Goal: Check status: Check status

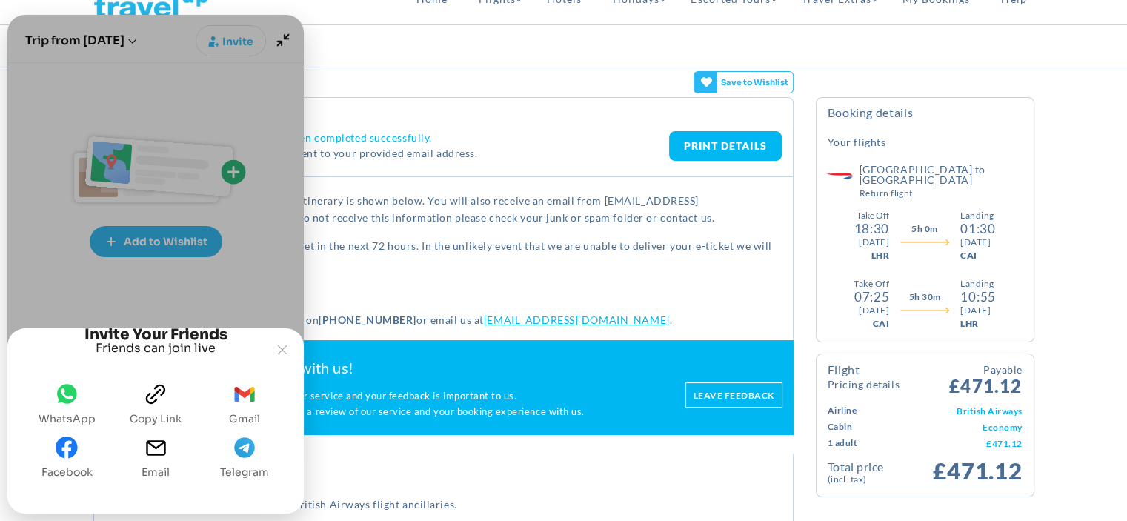
scroll to position [74, 0]
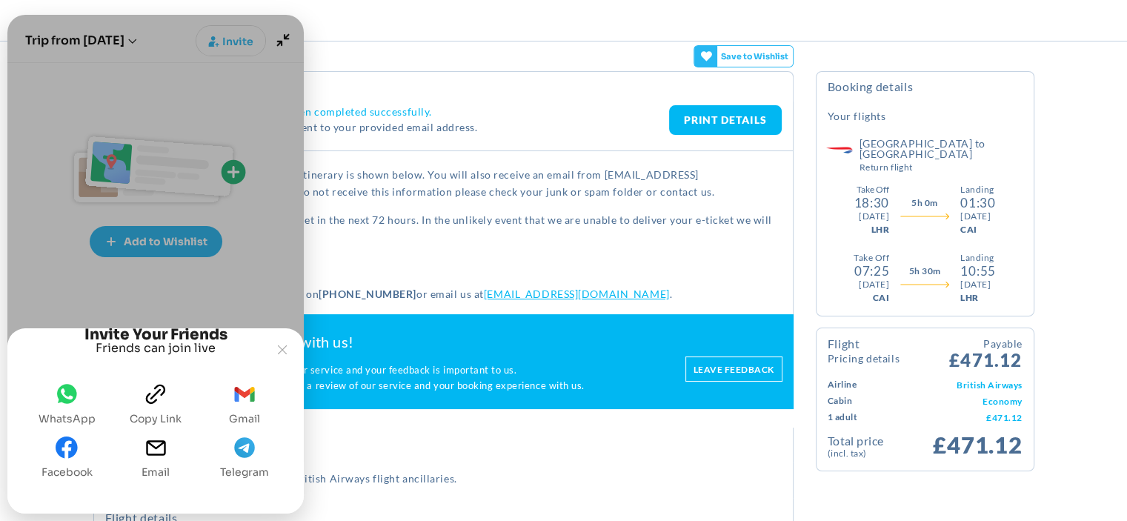
click at [157, 447] on icon "Email" at bounding box center [155, 447] width 19 height 15
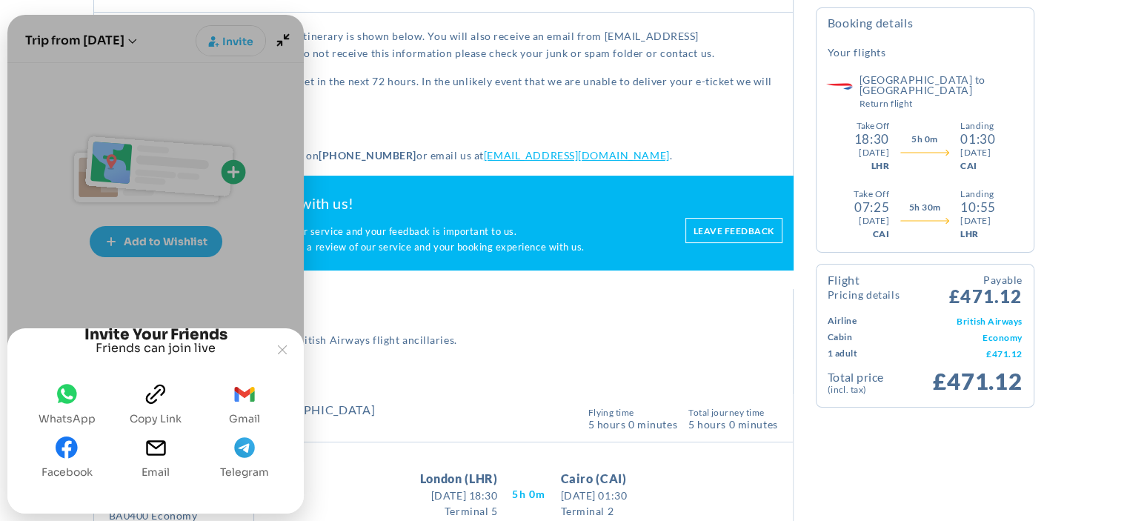
scroll to position [222, 0]
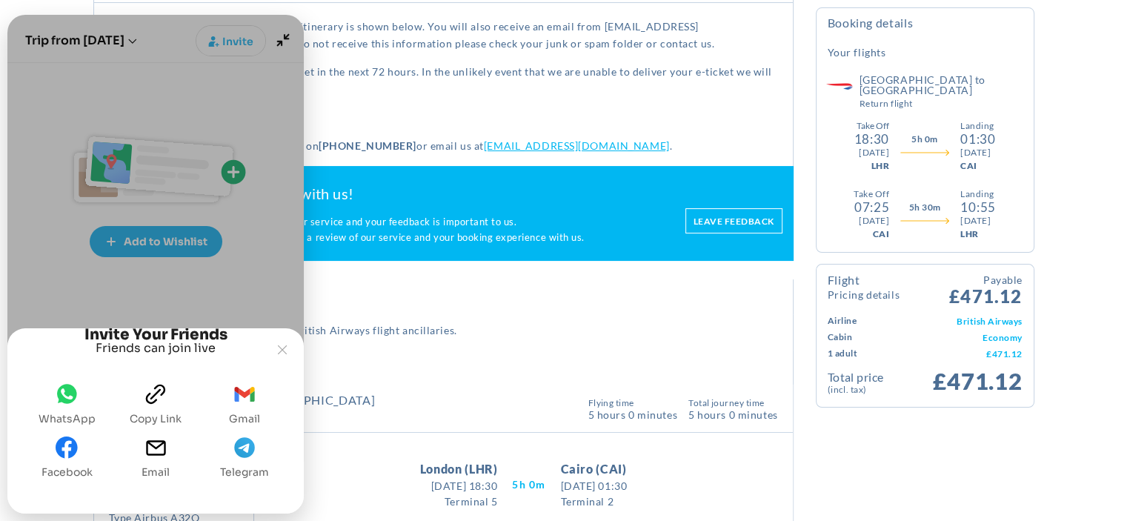
click at [156, 447] on icon "Email" at bounding box center [155, 447] width 19 height 15
click at [67, 393] on icon "WhatsApp" at bounding box center [67, 393] width 20 height 19
click at [282, 336] on button "Joyned Window" at bounding box center [282, 350] width 28 height 28
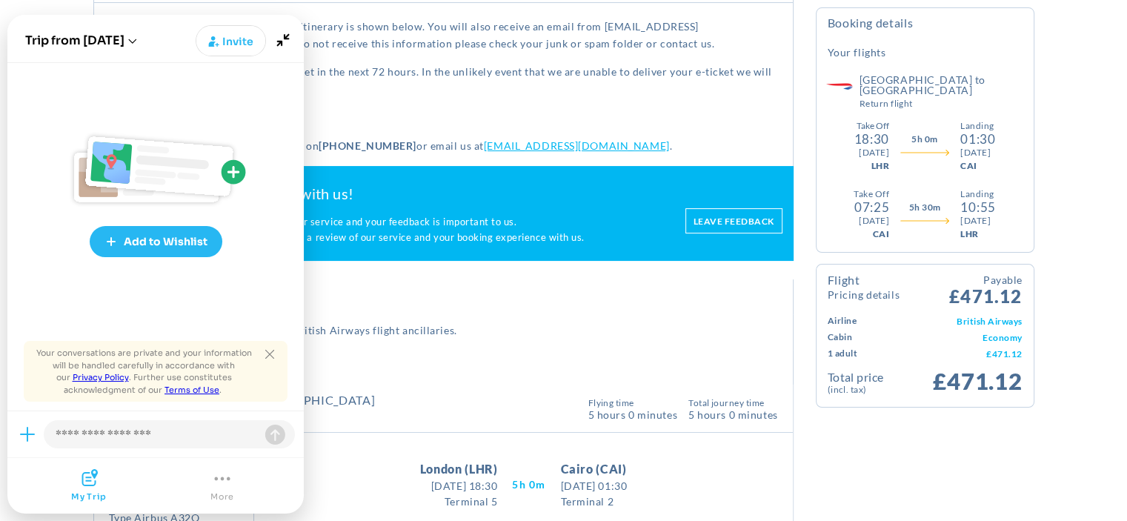
click at [643, 314] on div "Please visit [DOMAIN_NAME] to book British Airways flight ancillaries." at bounding box center [443, 332] width 700 height 36
click at [279, 33] on icon "Minimize" at bounding box center [283, 40] width 28 height 28
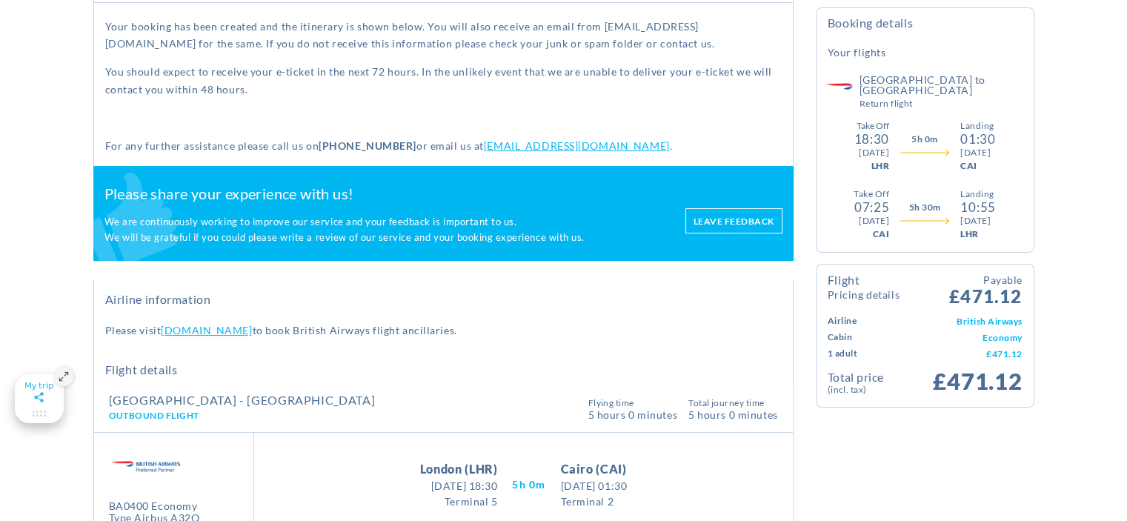
drag, startPoint x: 581, startPoint y: 317, endPoint x: 951, endPoint y: 453, distance: 394.4
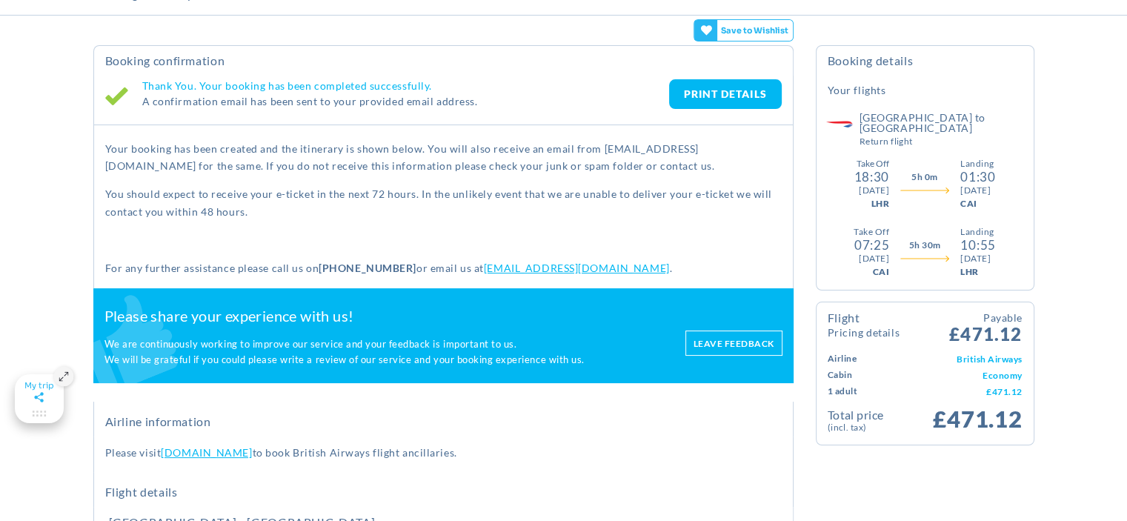
scroll to position [0, 0]
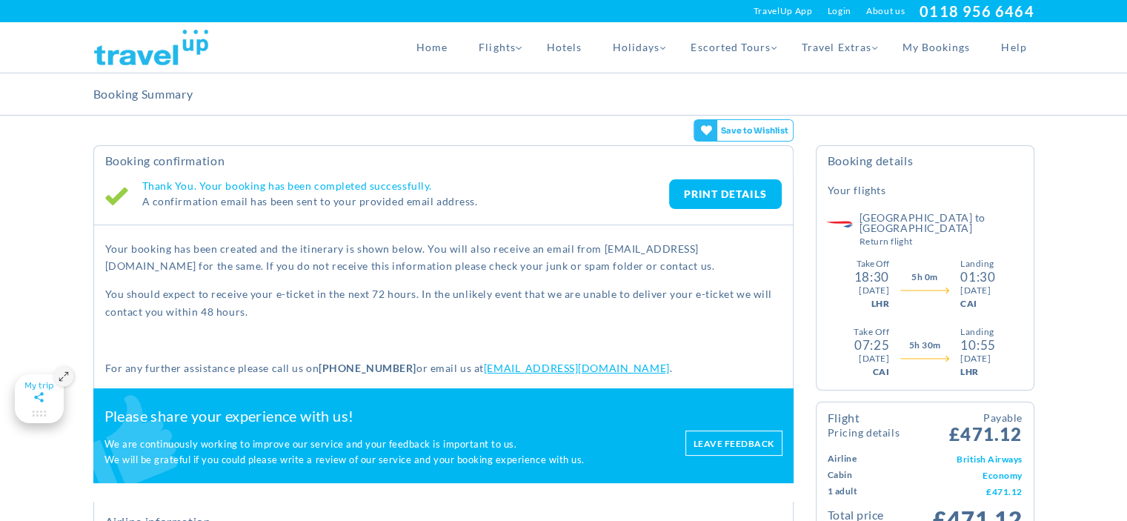
drag, startPoint x: 1132, startPoint y: 1, endPoint x: 477, endPoint y: 162, distance: 674.4
click at [697, 189] on link "PRINT DETAILS" at bounding box center [725, 194] width 113 height 30
drag, startPoint x: 1107, startPoint y: 1, endPoint x: 347, endPoint y: 346, distance: 834.7
drag, startPoint x: 1073, startPoint y: 1, endPoint x: 1100, endPoint y: 193, distance: 193.7
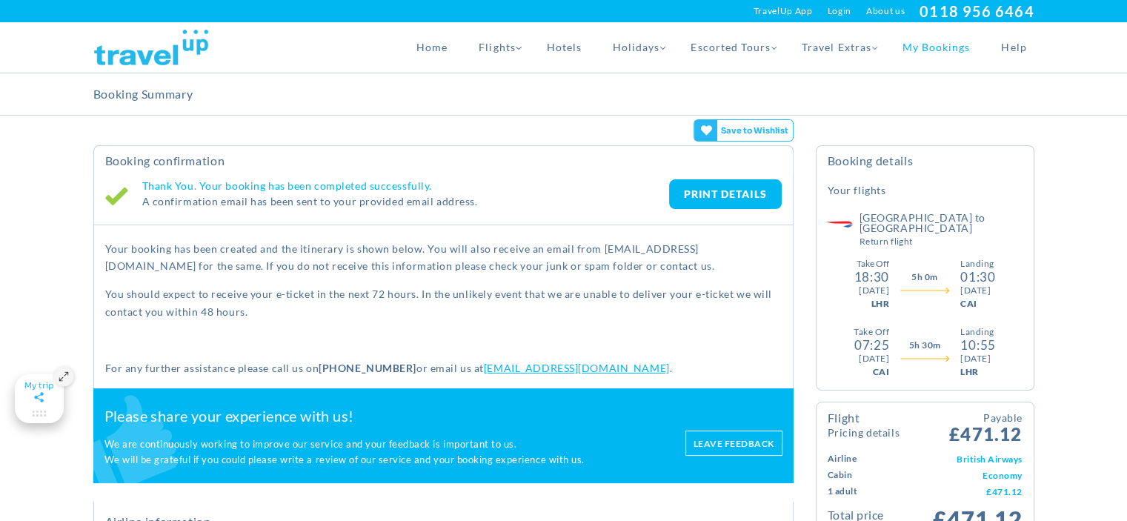
click at [919, 45] on link "My Bookings" at bounding box center [936, 47] width 99 height 50
